Goal: Task Accomplishment & Management: Use online tool/utility

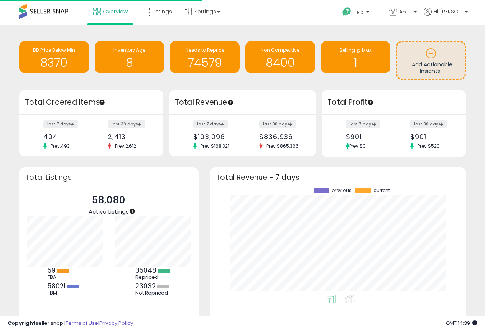
scroll to position [107, 240]
click at [157, 13] on span "Listings" at bounding box center [162, 12] width 20 height 8
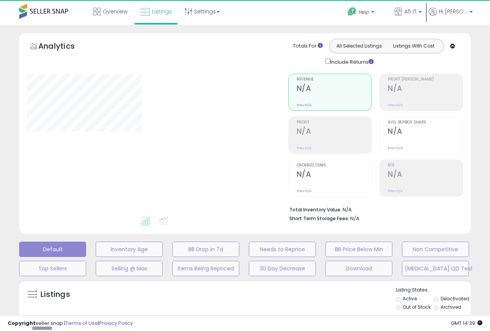
type input "*******"
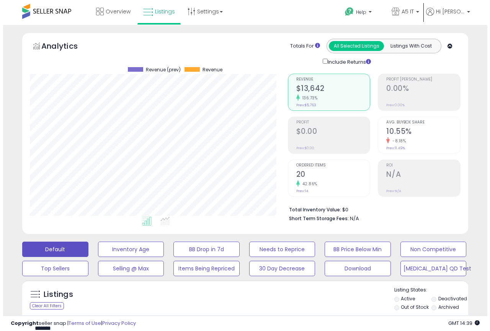
scroll to position [157, 258]
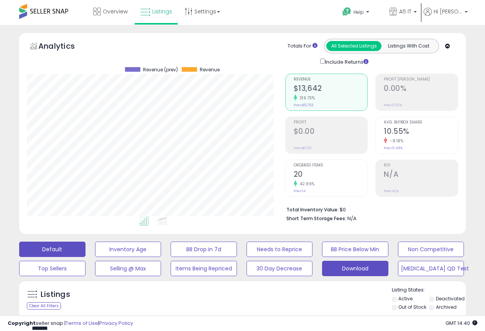
click at [161, 257] on button "Download" at bounding box center [128, 248] width 66 height 15
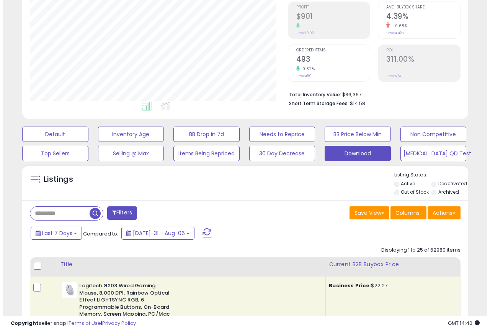
scroll to position [192, 0]
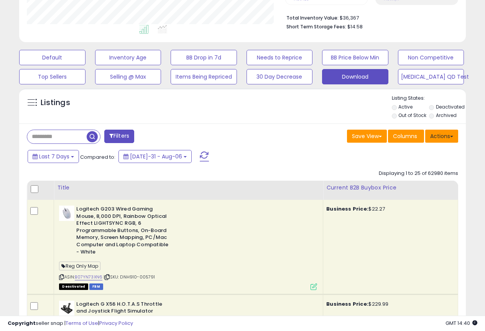
click at [445, 136] on button "Actions" at bounding box center [441, 135] width 33 height 13
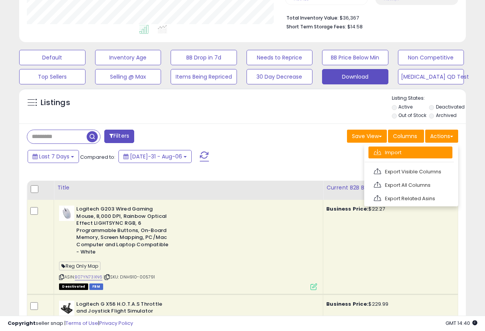
click at [410, 154] on link "Import" at bounding box center [410, 152] width 84 height 12
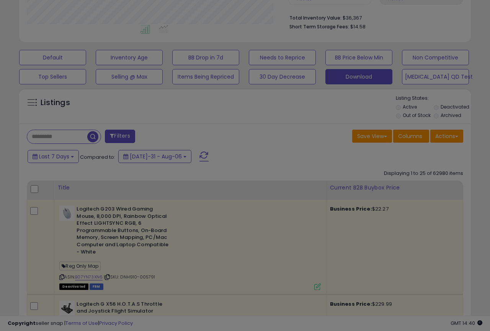
scroll to position [157, 261]
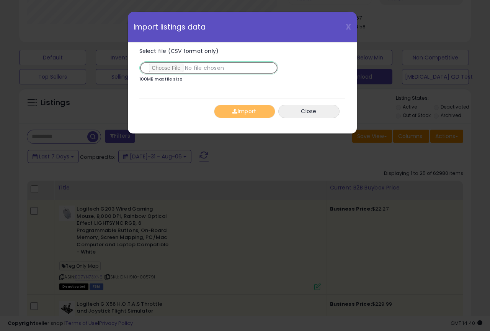
click at [163, 67] on input "Select file (CSV format only)" at bounding box center [208, 67] width 139 height 13
type input "**********"
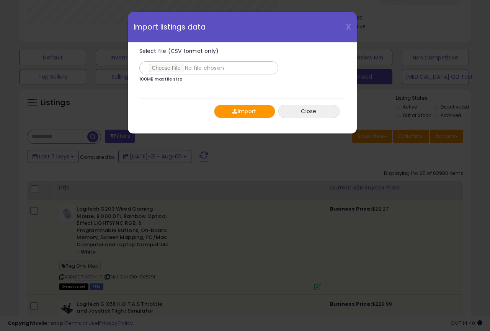
click at [246, 112] on button "Import" at bounding box center [244, 111] width 61 height 13
